Goal: Check status: Check status

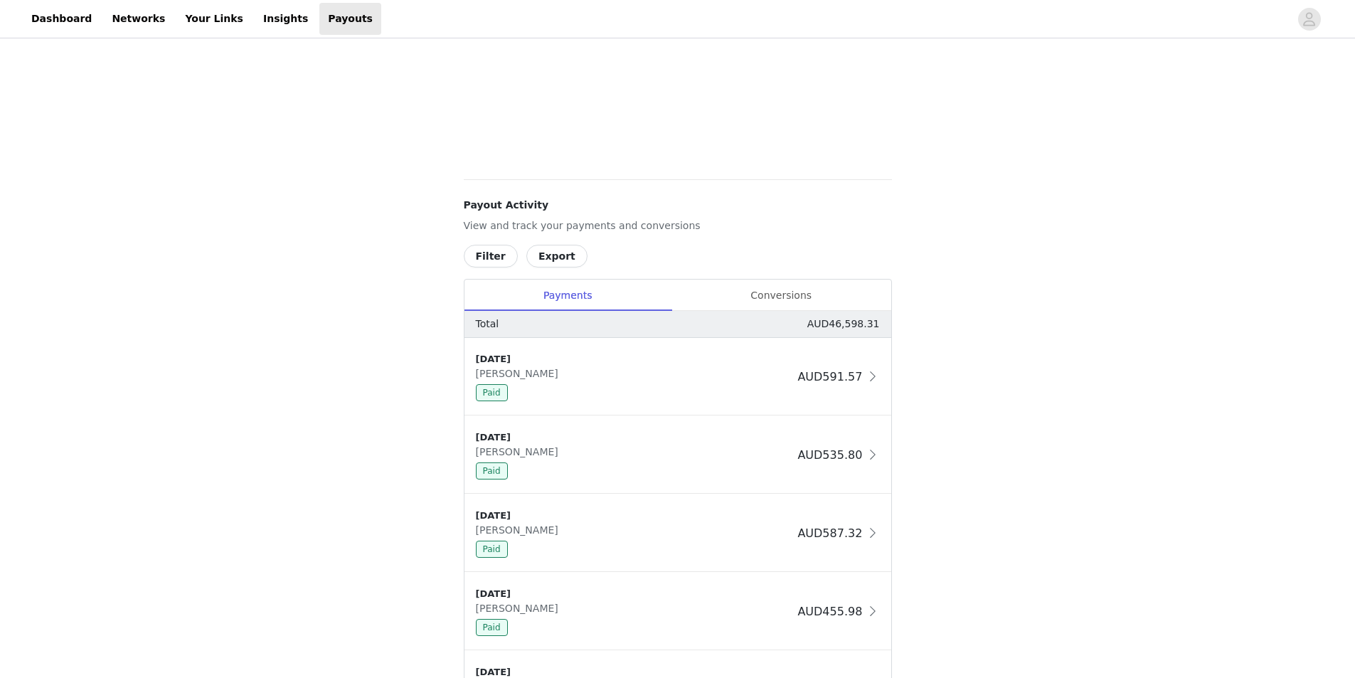
click at [766, 301] on div "Conversions" at bounding box center [782, 296] width 220 height 32
click at [770, 298] on div "Conversions" at bounding box center [782, 296] width 220 height 32
click at [481, 262] on button "Filter" at bounding box center [491, 256] width 54 height 23
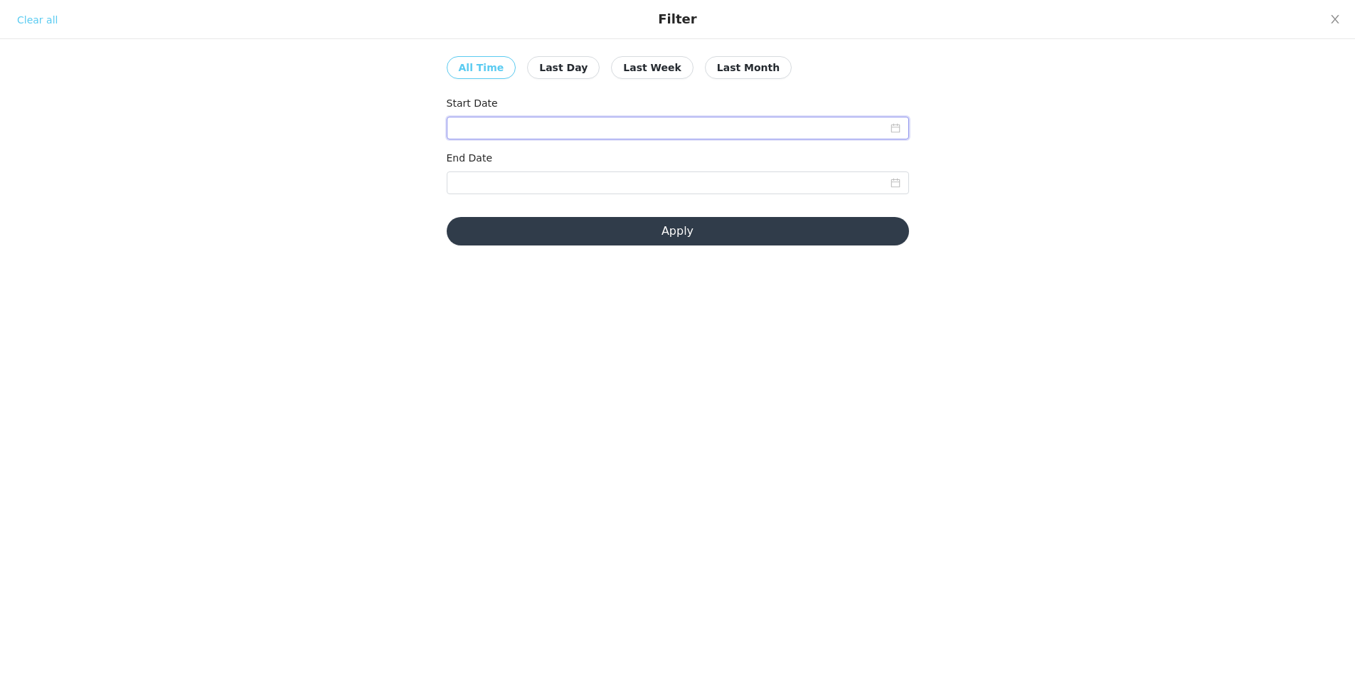
click at [502, 129] on input at bounding box center [678, 128] width 462 height 23
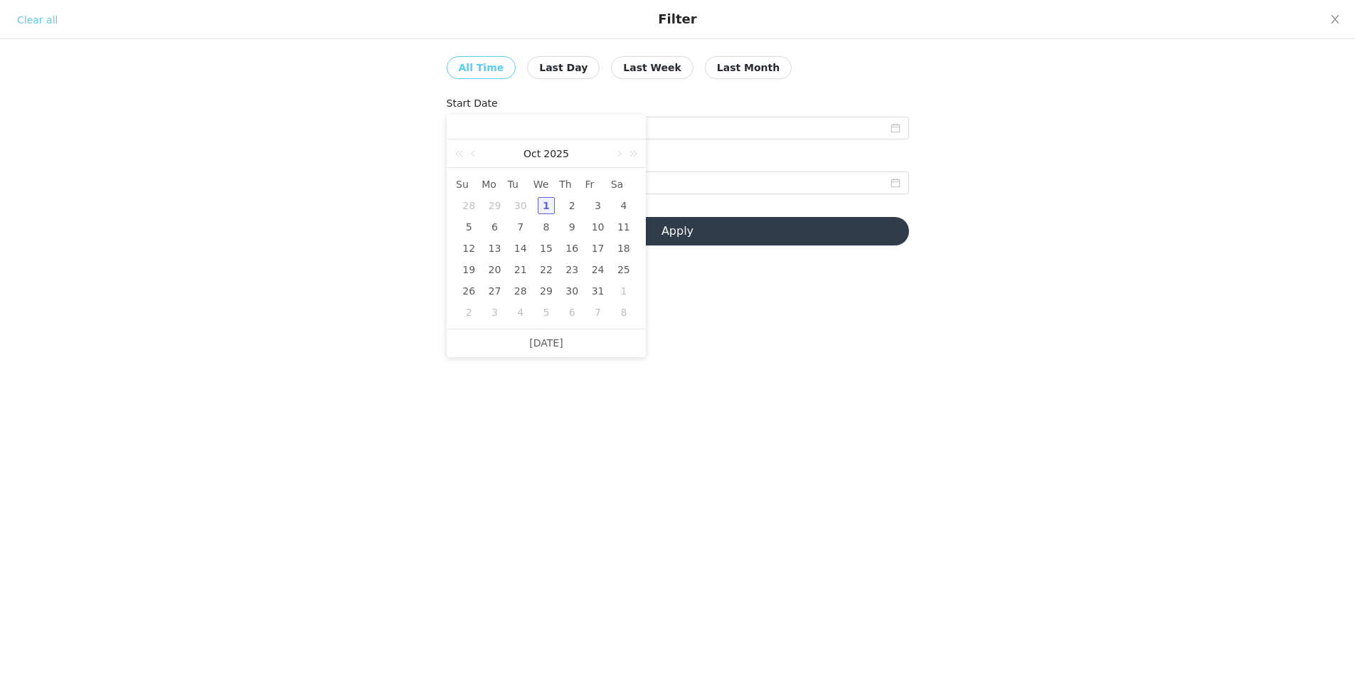
click at [472, 156] on link at bounding box center [474, 153] width 13 height 28
click at [492, 206] on div "1" at bounding box center [494, 205] width 17 height 17
type input "[DATE]"
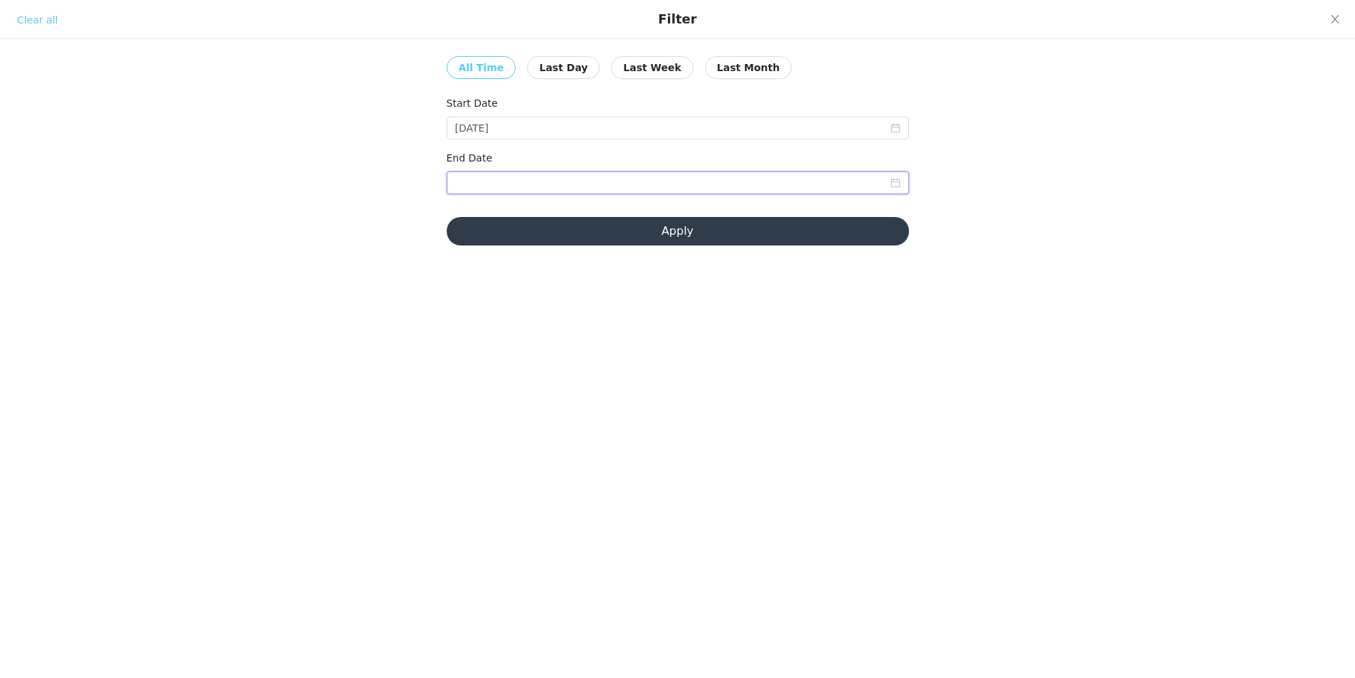
click at [571, 184] on input at bounding box center [678, 182] width 462 height 23
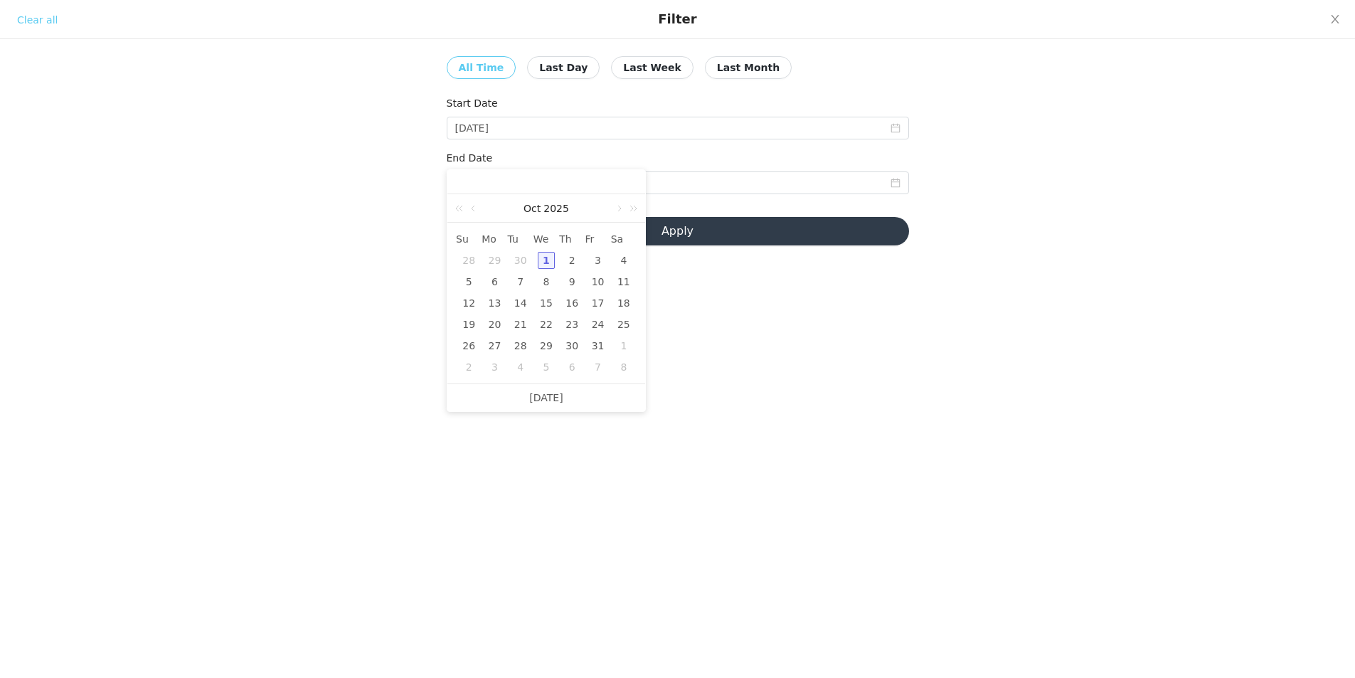
click at [551, 398] on link "[DATE]" at bounding box center [545, 397] width 33 height 27
type input "[DATE]"
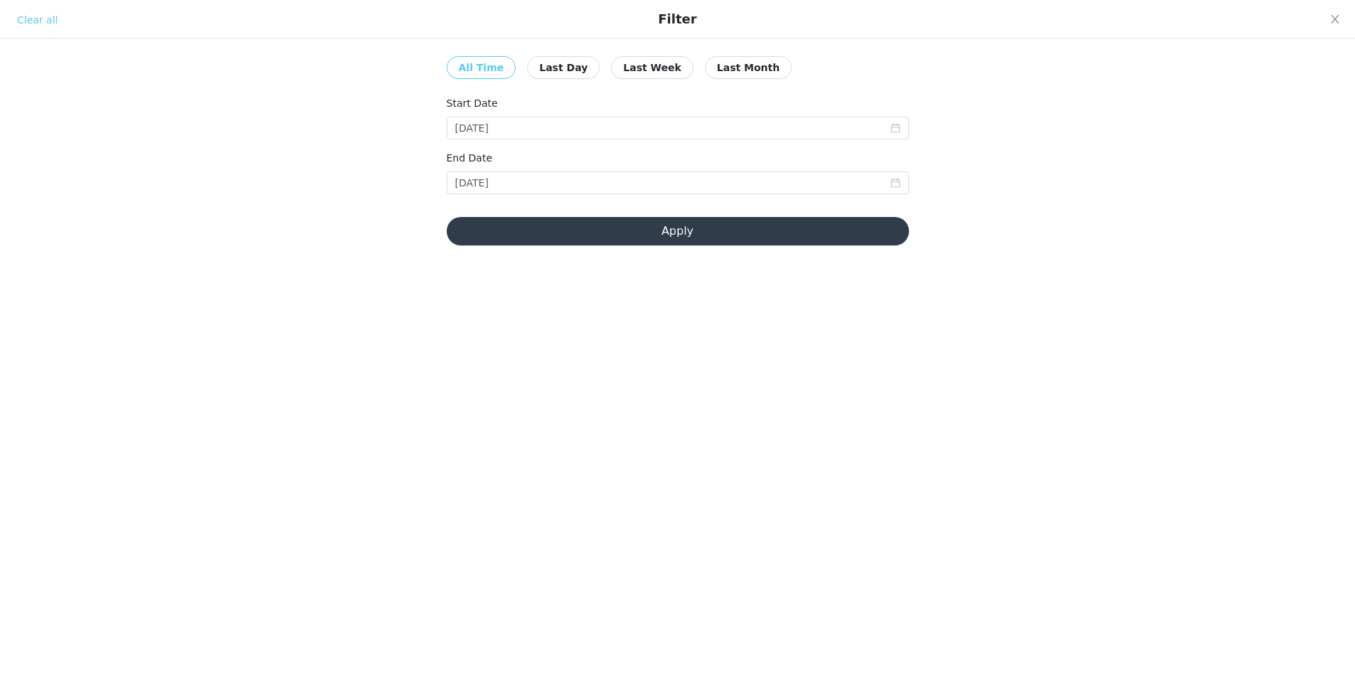
click at [638, 227] on button "Apply" at bounding box center [678, 231] width 462 height 28
